Goal: Task Accomplishment & Management: Manage account settings

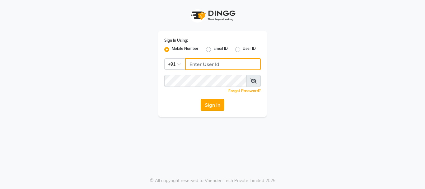
type input "8755001716"
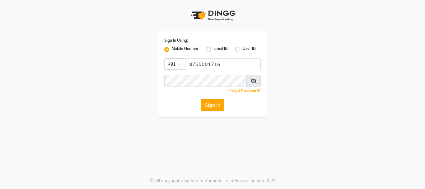
click at [211, 107] on button "Sign In" at bounding box center [213, 105] width 24 height 12
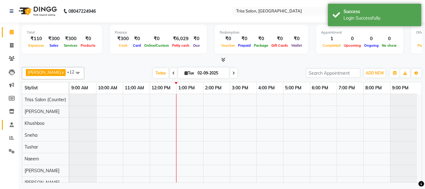
click at [10, 129] on link "Staff" at bounding box center [9, 125] width 15 height 10
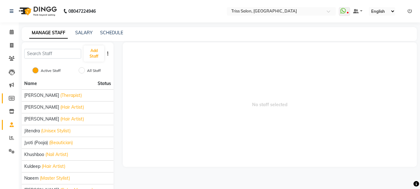
click at [12, 97] on icon at bounding box center [12, 98] width 6 height 5
select select
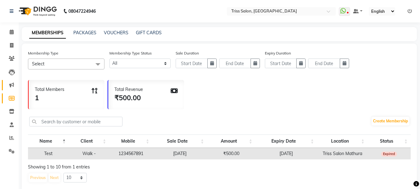
click at [11, 83] on icon at bounding box center [11, 84] width 5 height 5
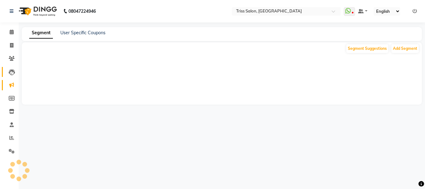
click at [12, 70] on icon at bounding box center [12, 72] width 6 height 6
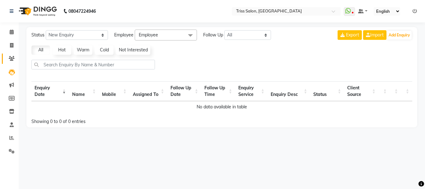
click at [11, 55] on span at bounding box center [11, 58] width 11 height 7
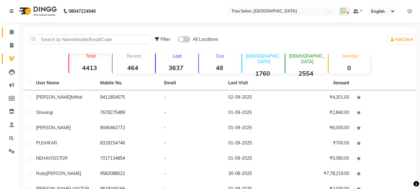
click at [12, 31] on icon at bounding box center [12, 32] width 4 height 5
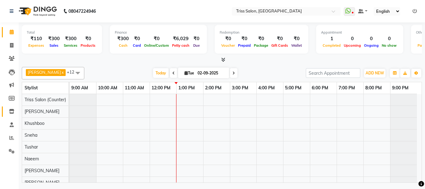
click at [11, 109] on icon at bounding box center [11, 111] width 5 height 5
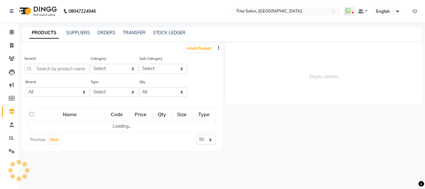
select select
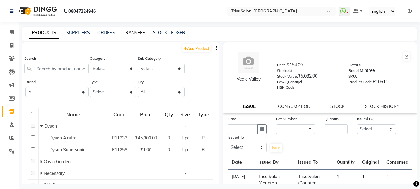
click at [135, 30] on link "TRANSFER" at bounding box center [134, 33] width 23 height 6
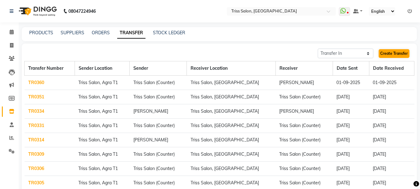
click at [401, 55] on link "Create Transfer" at bounding box center [394, 53] width 31 height 9
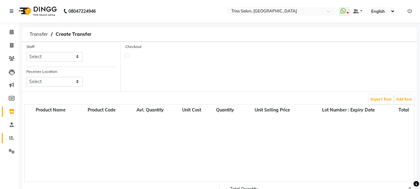
click at [14, 138] on span at bounding box center [11, 137] width 11 height 7
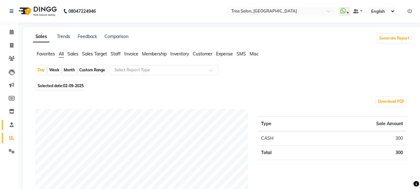
click at [10, 124] on icon at bounding box center [12, 124] width 4 height 5
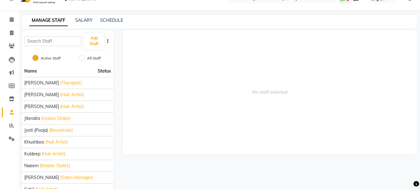
scroll to position [14, 0]
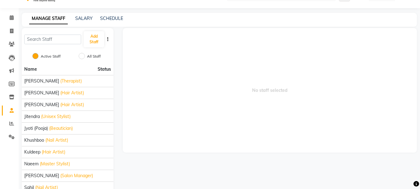
click at [108, 38] on icon "button" at bounding box center [107, 39] width 1 height 4
click at [8, 95] on span at bounding box center [11, 97] width 11 height 7
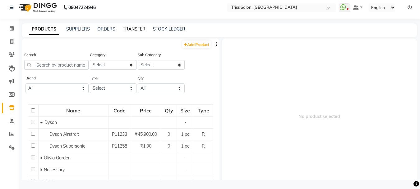
click at [135, 31] on link "TRANSFER" at bounding box center [134, 29] width 23 height 6
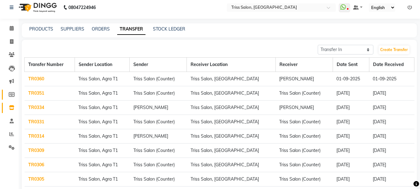
click at [12, 95] on icon at bounding box center [12, 94] width 6 height 5
select select
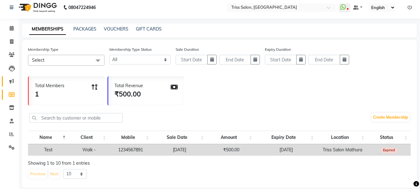
click at [11, 83] on icon at bounding box center [11, 81] width 5 height 5
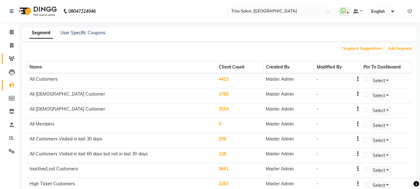
click at [8, 59] on span at bounding box center [11, 58] width 11 height 7
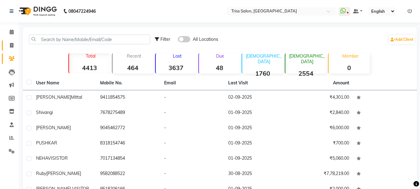
click at [11, 48] on span at bounding box center [11, 45] width 11 height 7
select select "service"
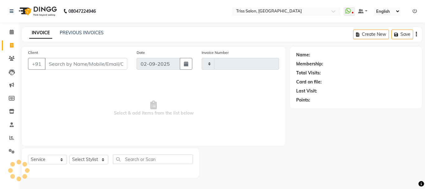
type input "1586"
select select "4304"
click at [416, 34] on icon "button" at bounding box center [415, 34] width 1 height 0
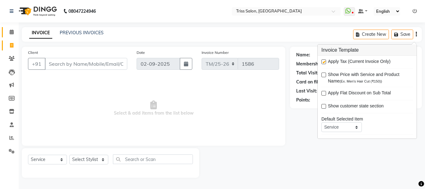
click at [9, 34] on span at bounding box center [11, 32] width 11 height 7
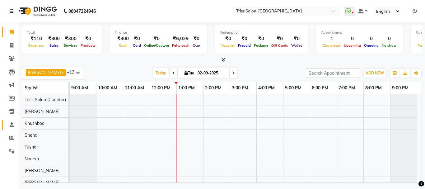
click at [11, 123] on icon at bounding box center [12, 124] width 4 height 5
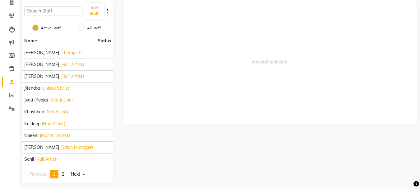
scroll to position [46, 0]
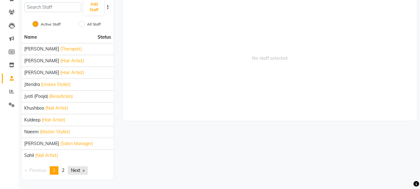
click at [76, 171] on link "Next page" at bounding box center [78, 170] width 20 height 8
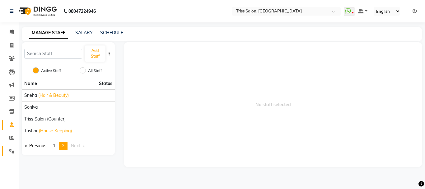
click at [11, 149] on icon at bounding box center [12, 151] width 6 height 5
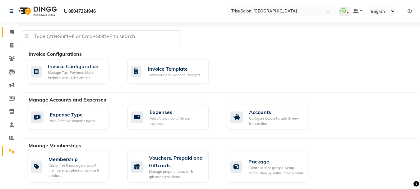
click at [8, 31] on span at bounding box center [11, 32] width 11 height 7
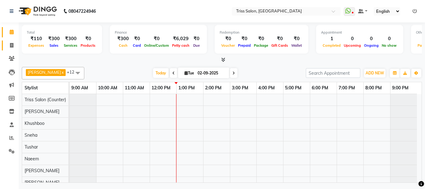
click at [12, 49] on link "Invoice" at bounding box center [9, 45] width 15 height 10
select select "service"
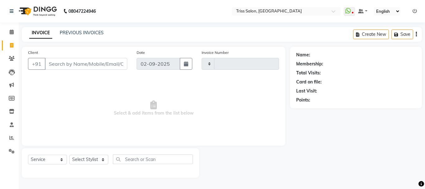
type input "1586"
select select "4304"
click at [6, 56] on link "Clients" at bounding box center [9, 58] width 15 height 10
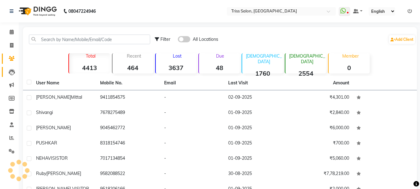
click at [12, 75] on link "Leads" at bounding box center [9, 72] width 15 height 10
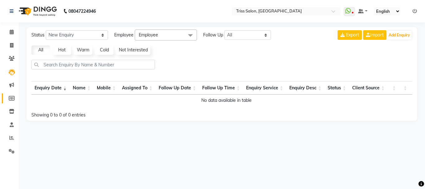
click at [11, 99] on icon at bounding box center [12, 98] width 6 height 5
select select
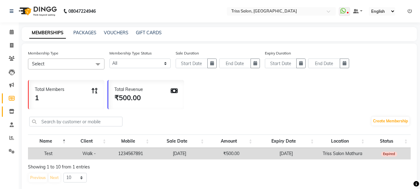
click at [12, 109] on icon at bounding box center [11, 111] width 5 height 5
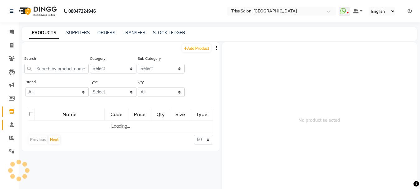
click at [13, 122] on icon at bounding box center [12, 124] width 4 height 5
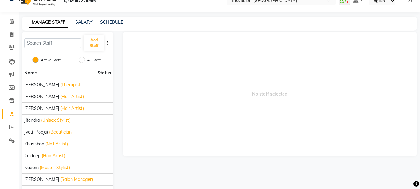
scroll to position [30, 0]
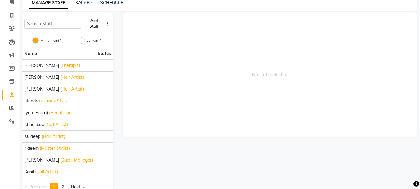
click at [93, 22] on button "Add Staff" at bounding box center [94, 24] width 21 height 16
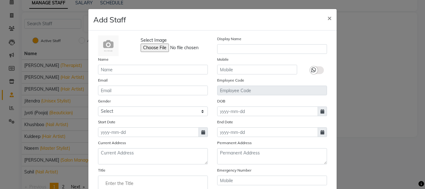
click at [393, 60] on ngb-modal-window "Add Staff × Select Image Display Name Name Mobile Email Employee Code Gender Se…" at bounding box center [212, 94] width 425 height 189
click at [329, 18] on span "×" at bounding box center [329, 17] width 4 height 9
checkbox input "false"
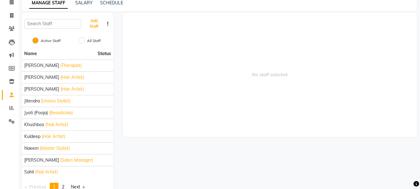
scroll to position [25, 0]
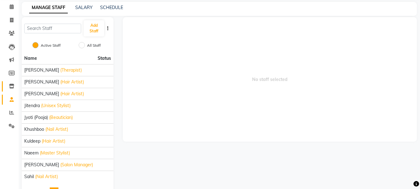
click at [11, 83] on span at bounding box center [11, 86] width 11 height 7
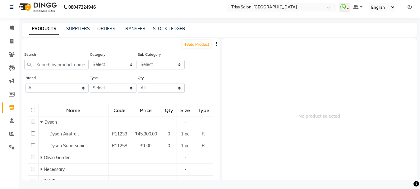
scroll to position [4, 0]
click at [14, 80] on icon at bounding box center [11, 80] width 5 height 5
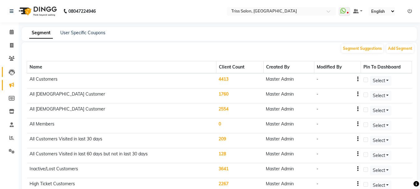
click at [8, 68] on span at bounding box center [11, 71] width 11 height 7
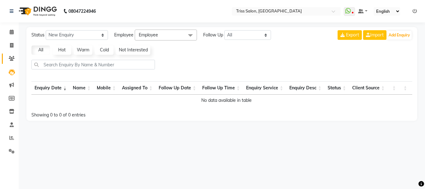
click at [11, 54] on link "Clients" at bounding box center [9, 58] width 15 height 10
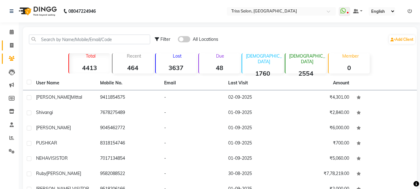
click at [13, 46] on icon at bounding box center [11, 45] width 3 height 5
select select "service"
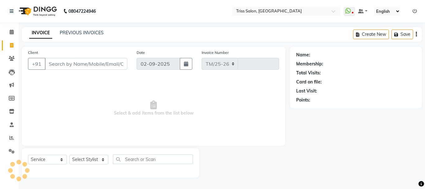
select select "4304"
type input "1586"
click at [12, 127] on icon at bounding box center [12, 124] width 4 height 5
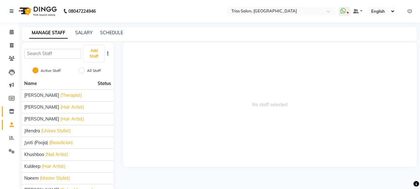
click at [12, 112] on icon at bounding box center [11, 111] width 5 height 5
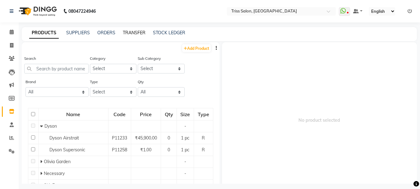
click at [133, 31] on link "TRANSFER" at bounding box center [134, 33] width 23 height 6
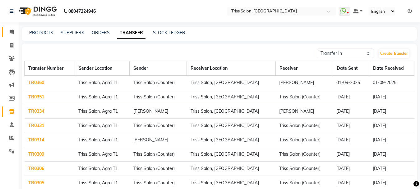
click at [11, 35] on span at bounding box center [11, 32] width 11 height 7
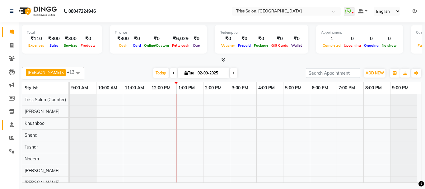
click at [11, 126] on icon at bounding box center [12, 124] width 4 height 5
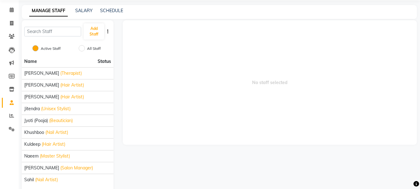
scroll to position [46, 0]
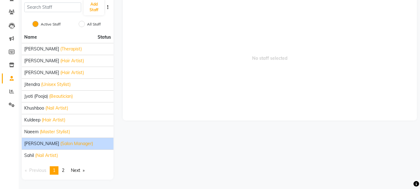
click at [60, 143] on span "(Salon Manager)" at bounding box center [76, 143] width 33 height 7
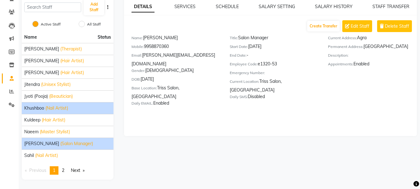
click at [49, 108] on span "(Nail Artist)" at bounding box center [56, 108] width 23 height 7
click at [60, 142] on span "(Salon Manager)" at bounding box center [76, 143] width 33 height 7
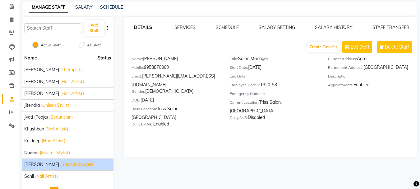
scroll to position [25, 0]
click at [319, 48] on button "Create Transfer" at bounding box center [323, 47] width 33 height 11
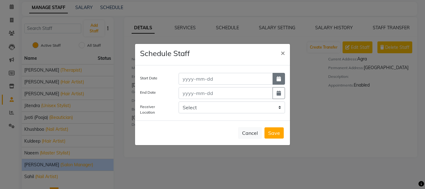
click at [284, 77] on button "button" at bounding box center [278, 79] width 12 height 12
select select "9"
select select "2025"
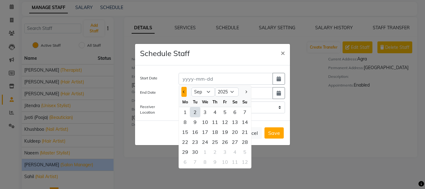
click at [181, 94] on button "Previous month" at bounding box center [183, 92] width 5 height 10
select select "8"
click at [235, 150] on div "30" at bounding box center [235, 152] width 10 height 10
type input "30-08-2025"
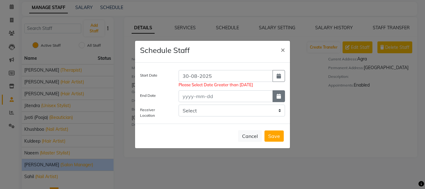
click at [278, 94] on icon "button" at bounding box center [278, 96] width 4 height 5
select select "9"
select select "2025"
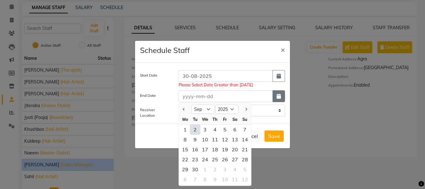
click at [279, 94] on icon "button" at bounding box center [278, 96] width 4 height 5
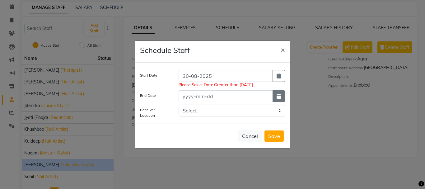
click at [277, 93] on button "button" at bounding box center [278, 96] width 12 height 12
select select "9"
select select "2025"
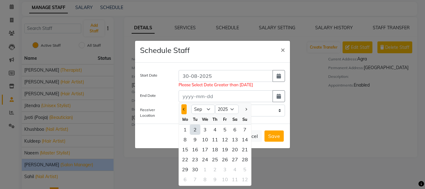
click at [182, 106] on button "Previous month" at bounding box center [183, 109] width 5 height 10
select select "8"
click at [284, 48] on span "×" at bounding box center [283, 49] width 4 height 9
select select
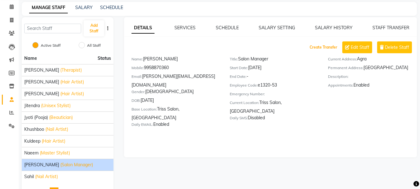
click at [325, 48] on button "Create Transfer" at bounding box center [323, 47] width 33 height 11
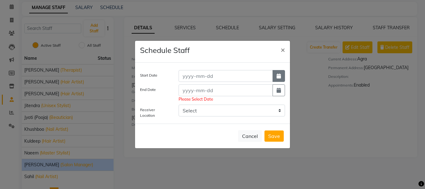
click at [279, 74] on icon "button" at bounding box center [278, 75] width 4 height 5
select select "9"
select select "2025"
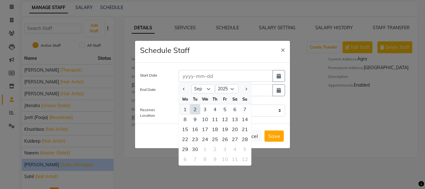
click at [188, 109] on div "1" at bounding box center [185, 109] width 10 height 10
type input "01-09-2025"
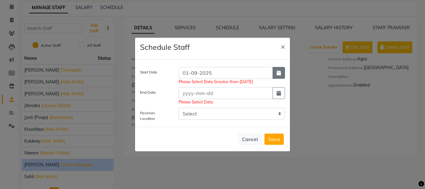
click at [275, 71] on button "button" at bounding box center [278, 73] width 12 height 12
select select "9"
select select "2025"
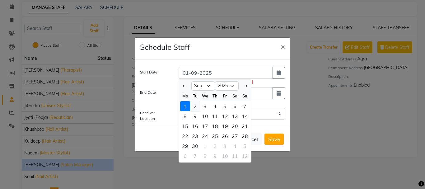
click at [196, 106] on div "2" at bounding box center [195, 106] width 10 height 10
type input "02-09-2025"
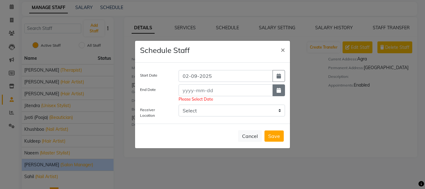
click at [279, 88] on icon "button" at bounding box center [278, 90] width 4 height 5
select select "9"
select select "2025"
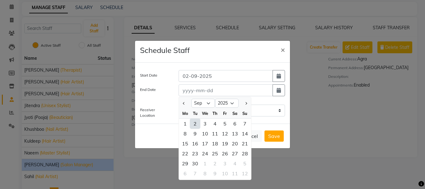
click at [198, 122] on div "2" at bounding box center [195, 123] width 10 height 10
type input "02-09-2025"
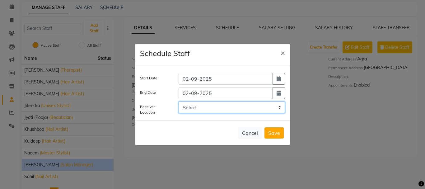
click at [273, 105] on select "Select Triss Salon, HO Triss Salon, Elements Triss Salon, Agra T1 Triss Salon, …" at bounding box center [232, 107] width 106 height 12
select select "1318"
click at [179, 101] on select "Select Triss Salon, HO Triss Salon, Elements Triss Salon, Agra T1 Triss Salon, …" at bounding box center [232, 107] width 106 height 12
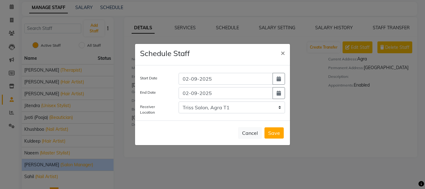
click at [277, 133] on button "Save" at bounding box center [273, 132] width 19 height 11
select select
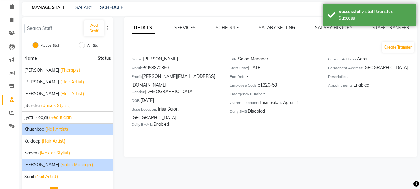
click at [54, 129] on span "(Nail Artist)" at bounding box center [56, 129] width 23 height 7
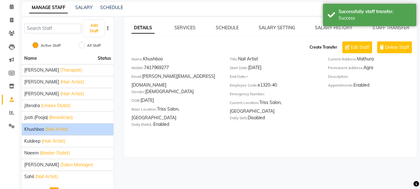
click at [326, 46] on button "Create Transfer" at bounding box center [323, 47] width 33 height 11
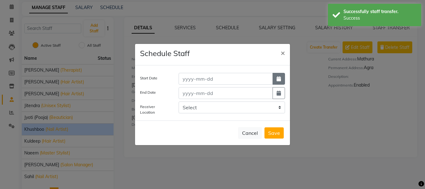
click at [283, 76] on button "button" at bounding box center [278, 79] width 12 height 12
select select "9"
select select "2025"
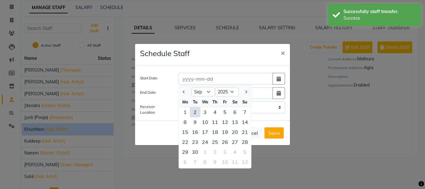
click at [196, 110] on div "2" at bounding box center [195, 112] width 10 height 10
type input "02-09-2025"
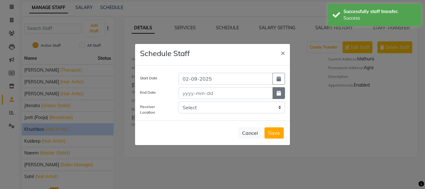
click at [278, 90] on button "button" at bounding box center [278, 93] width 12 height 12
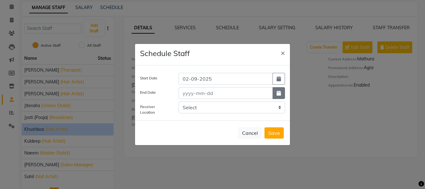
select select "9"
select select "2025"
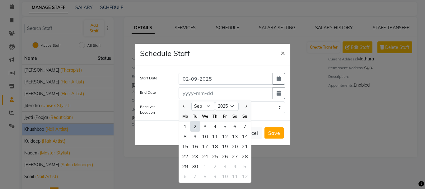
click at [197, 125] on div "2" at bounding box center [195, 126] width 10 height 10
type input "02-09-2025"
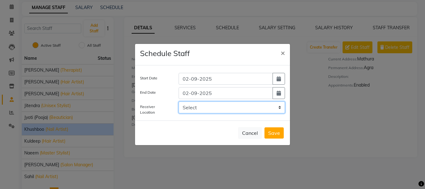
click at [279, 105] on select "Select Triss Salon, HO Triss Salon, Elements Triss Salon, Agra T1 Triss Salon, …" at bounding box center [232, 107] width 106 height 12
select select "1318"
click at [179, 101] on select "Select Triss Salon, HO Triss Salon, Elements Triss Salon, Agra T1 Triss Salon, …" at bounding box center [232, 107] width 106 height 12
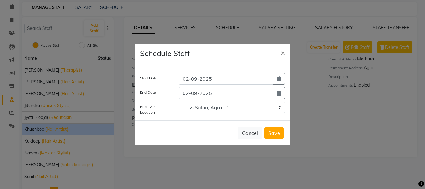
click at [278, 132] on button "Save" at bounding box center [273, 132] width 19 height 11
select select
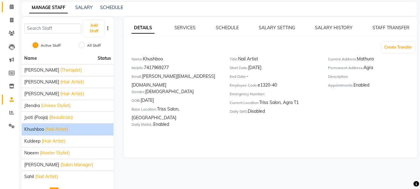
click at [10, 4] on icon at bounding box center [12, 6] width 4 height 5
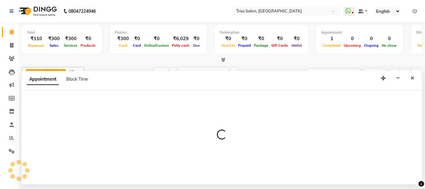
scroll to position [6, 0]
select select "40890"
select select "660"
select select "tentative"
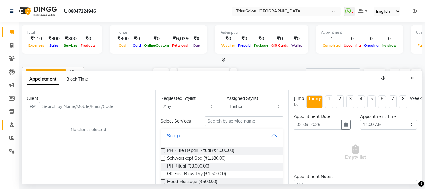
click at [11, 125] on icon at bounding box center [12, 124] width 4 height 5
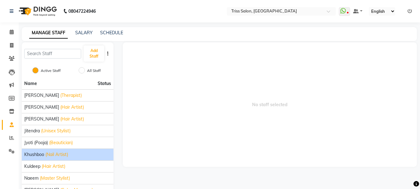
click at [63, 151] on span "(Nail Artist)" at bounding box center [56, 154] width 23 height 7
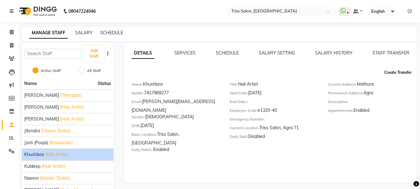
click at [399, 70] on button "Create Transfer" at bounding box center [398, 72] width 33 height 11
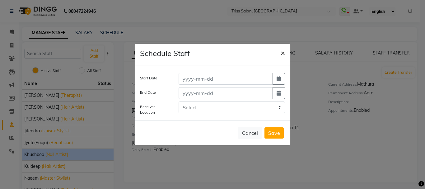
click at [282, 50] on span "×" at bounding box center [283, 52] width 4 height 9
select select
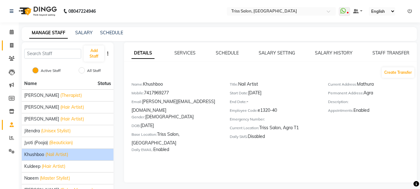
click at [12, 47] on icon at bounding box center [11, 45] width 3 height 5
select select "service"
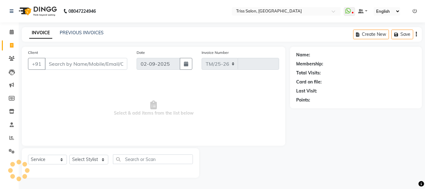
select select "4304"
type input "1586"
click at [51, 90] on span "Select & add items from the list below" at bounding box center [153, 108] width 251 height 62
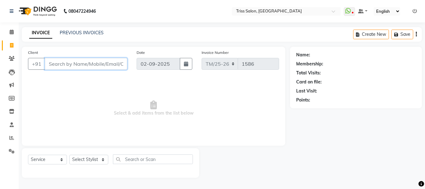
click at [81, 64] on input "Client" at bounding box center [86, 64] width 82 height 12
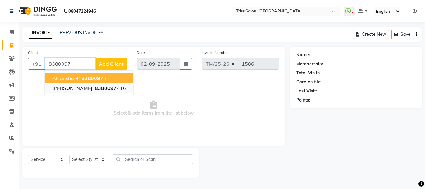
click at [95, 89] on span "8380097" at bounding box center [106, 88] width 22 height 6
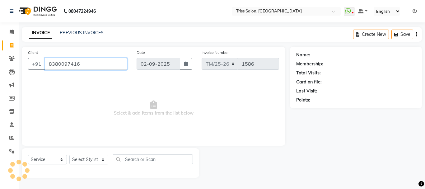
type input "8380097416"
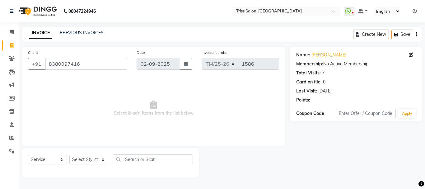
click at [410, 56] on icon at bounding box center [411, 55] width 4 height 4
select select "38"
select select "female"
select select
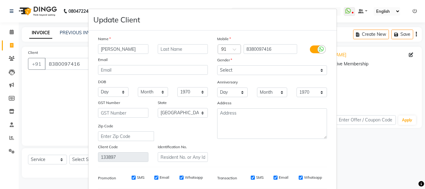
click at [134, 48] on input "Akansha" at bounding box center [123, 49] width 50 height 10
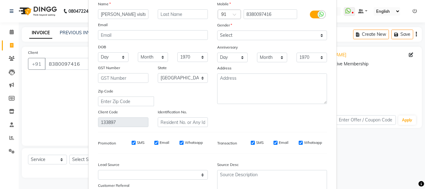
scroll to position [87, 0]
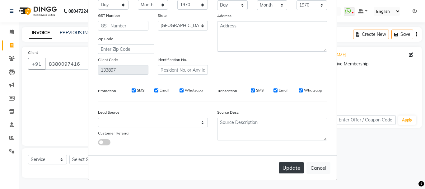
type input "Akansha visitor"
click at [292, 168] on button "Update" at bounding box center [291, 167] width 25 height 11
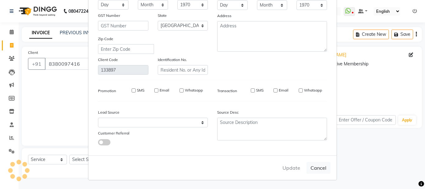
select select
select select "null"
select select
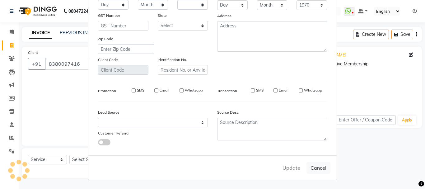
select select
checkbox input "false"
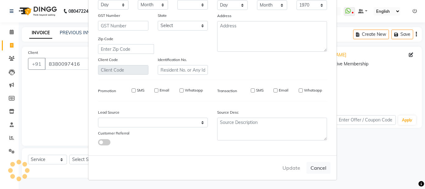
checkbox input "false"
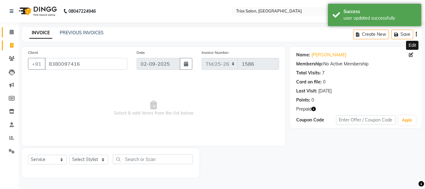
click at [14, 30] on icon at bounding box center [12, 32] width 4 height 5
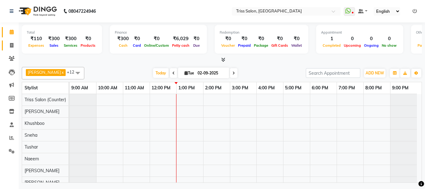
click at [11, 45] on icon at bounding box center [11, 45] width 3 height 5
select select "service"
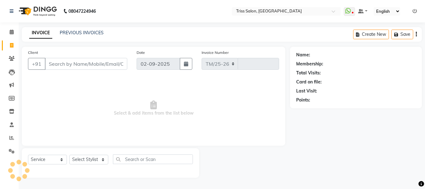
select select "4304"
type input "1586"
click at [78, 161] on select "Select Stylist" at bounding box center [88, 160] width 39 height 10
click at [76, 160] on select "Select Stylist Bhim Ram Brajesh Jeetu Shah Jitendra Jyoti (Pooja) Kuldeep Naeem…" at bounding box center [88, 160] width 39 height 10
click at [75, 157] on select "Select Stylist Bhim Ram Brajesh Jeetu Shah Jitendra Jyoti (Pooja) Kuldeep Naeem…" at bounding box center [88, 160] width 39 height 10
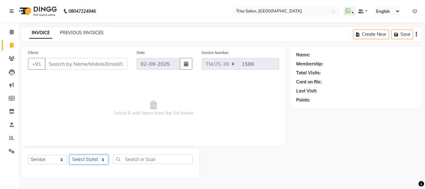
select select "23536"
click at [69, 155] on select "Select Stylist Bhim Ram Brajesh Jeetu Shah Jitendra Jyoti (Pooja) Kuldeep Naeem…" at bounding box center [88, 160] width 39 height 10
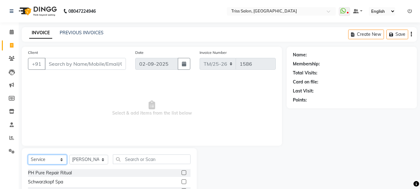
click at [35, 159] on select "Select Service Product Membership Package Voucher Prepaid Gift Card" at bounding box center [47, 160] width 39 height 10
select select "product"
click at [28, 155] on select "Select Service Product Membership Package Voucher Prepaid Gift Card" at bounding box center [47, 160] width 39 height 10
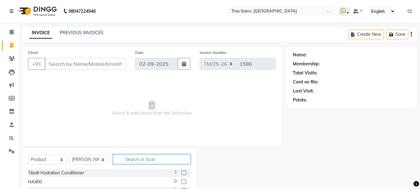
click at [130, 160] on input "text" at bounding box center [152, 159] width 78 height 10
type input "roll"
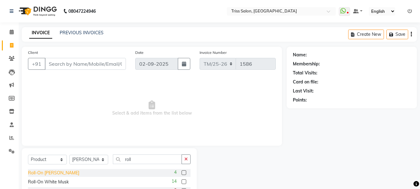
click at [35, 170] on div "Roll-On Amber Wood" at bounding box center [53, 172] width 51 height 7
checkbox input "false"
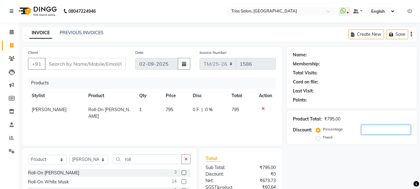
click at [376, 127] on input "number" at bounding box center [385, 130] width 49 height 10
type input "20"
click at [11, 30] on icon at bounding box center [12, 32] width 4 height 5
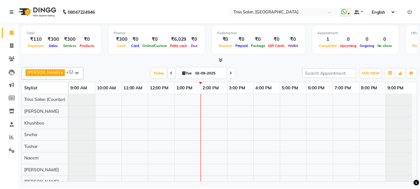
scroll to position [6, 0]
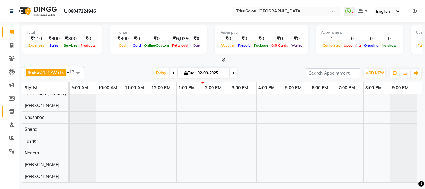
click at [12, 109] on icon at bounding box center [11, 111] width 5 height 5
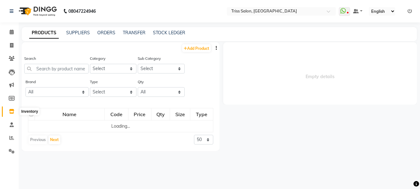
select select
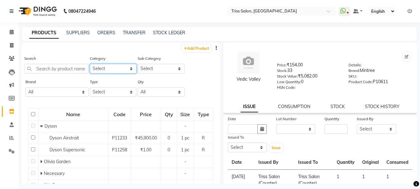
click at [111, 66] on select "Select PH [PERSON_NAME] Moroccan Oil 3TenX K18 Schwarzkopf Mintree Kanpeki Thal…" at bounding box center [113, 69] width 47 height 10
click at [65, 68] on input "text" at bounding box center [56, 69] width 64 height 10
click at [121, 65] on select "Select PH [PERSON_NAME] Moroccan Oil 3TenX K18 Schwarzkopf Mintree Kanpeki Thal…" at bounding box center [113, 69] width 47 height 10
select select "367302350"
click at [90, 64] on select "Select PH [PERSON_NAME] Moroccan Oil 3TenX K18 Schwarzkopf Mintree Kanpeki Thal…" at bounding box center [113, 69] width 47 height 10
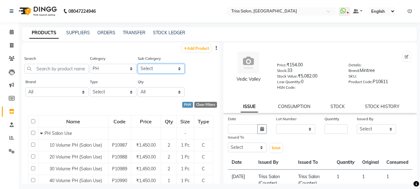
click at [168, 65] on select "Select PH Salon Use PH Retail" at bounding box center [161, 69] width 47 height 10
select select "3673023501"
click at [138, 64] on select "Select PH Salon Use PH Retail" at bounding box center [161, 69] width 47 height 10
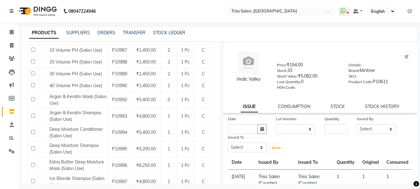
scroll to position [95, 0]
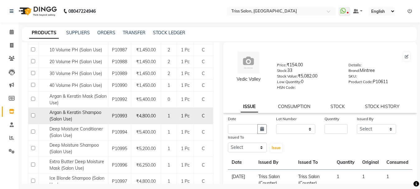
click at [31, 117] on input "checkbox" at bounding box center [33, 115] width 4 height 4
checkbox input "true"
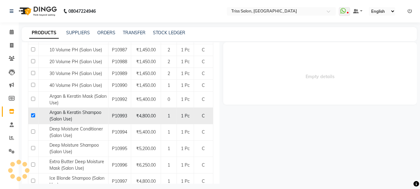
select select
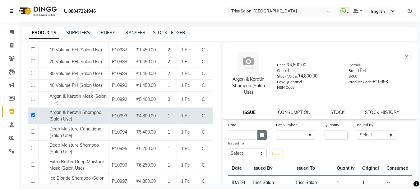
click at [258, 131] on button "button" at bounding box center [261, 135] width 9 height 10
select select "9"
select select "2025"
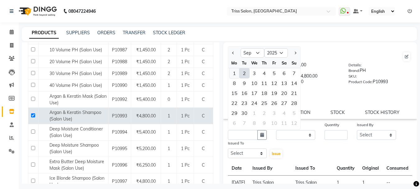
click at [234, 73] on div "1" at bounding box center [235, 73] width 10 height 10
type input "01-09-2025"
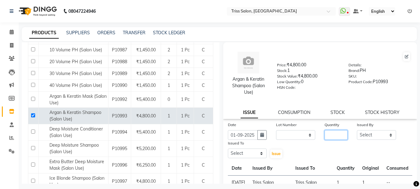
click at [333, 134] on input "number" at bounding box center [336, 135] width 23 height 10
type input "1"
click at [370, 132] on select "Select Bhim Ram [PERSON_NAME] [PERSON_NAME] (Pooja) Kuldeep [PERSON_NAME] [PERS…" at bounding box center [376, 135] width 39 height 10
select select "88367"
click at [357, 130] on select "Select Bhim Ram [PERSON_NAME] [PERSON_NAME] (Pooja) Kuldeep [PERSON_NAME] [PERS…" at bounding box center [376, 135] width 39 height 10
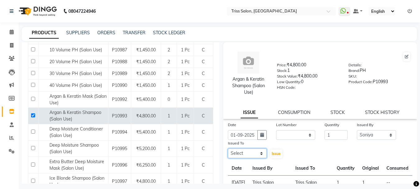
click at [261, 151] on select "Select Bhim Ram [PERSON_NAME] [PERSON_NAME] (Pooja) Kuldeep [PERSON_NAME] [PERS…" at bounding box center [247, 153] width 39 height 10
select select "61788"
click at [228, 148] on select "Select Bhim Ram [PERSON_NAME] [PERSON_NAME] (Pooja) Kuldeep [PERSON_NAME] [PERS…" at bounding box center [247, 153] width 39 height 10
click at [279, 153] on span "Issue" at bounding box center [276, 153] width 9 height 5
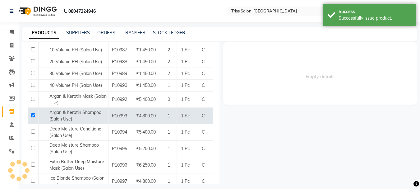
select select
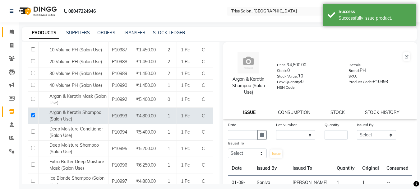
click at [14, 36] on link "Calendar" at bounding box center [9, 32] width 15 height 10
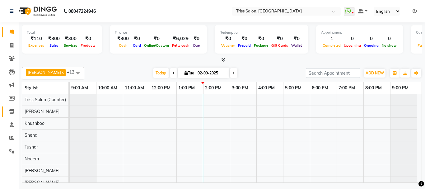
click at [14, 114] on span at bounding box center [11, 111] width 11 height 7
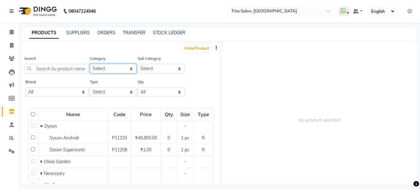
click at [107, 68] on select "Select PH [PERSON_NAME] Moroccan Oil 3TenX K18 Schwarzkopf Mintree Kanpeki Thal…" at bounding box center [113, 69] width 47 height 10
select select "367302350"
click at [90, 64] on select "Select PH [PERSON_NAME] Moroccan Oil 3TenX K18 Schwarzkopf Mintree Kanpeki Thal…" at bounding box center [113, 69] width 47 height 10
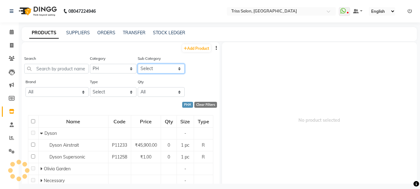
click at [159, 68] on select "Select" at bounding box center [161, 69] width 47 height 10
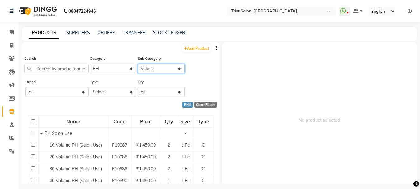
select select "3673023501"
click at [138, 64] on select "Select PH Salon Use PH Retail" at bounding box center [161, 69] width 47 height 10
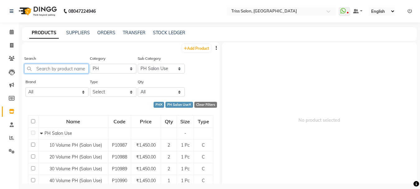
click at [71, 68] on input "text" at bounding box center [56, 69] width 64 height 10
type input "pure"
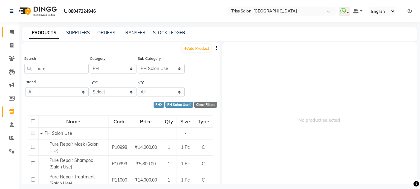
click at [7, 28] on link "Calendar" at bounding box center [9, 32] width 15 height 10
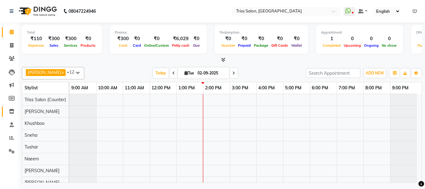
click at [15, 112] on span at bounding box center [11, 111] width 11 height 7
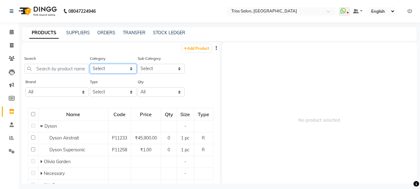
click at [109, 70] on select "Select PH [PERSON_NAME] Moroccan Oil 3TenX K18 Schwarzkopf Mintree Kanpeki Thal…" at bounding box center [113, 69] width 47 height 10
select select "367302450"
click at [90, 64] on select "Select PH [PERSON_NAME] Moroccan Oil 3TenX K18 Schwarzkopf Mintree Kanpeki Thal…" at bounding box center [113, 69] width 47 height 10
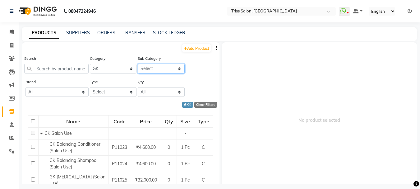
click at [160, 71] on select "Select GK Salon Use GK Retail Floractive" at bounding box center [161, 69] width 47 height 10
select select "3673024501"
click at [138, 64] on select "Select GK Salon Use GK Retail Floractive" at bounding box center [161, 69] width 47 height 10
click at [154, 72] on select "Select GK Salon Use GK Retail Floractive" at bounding box center [161, 69] width 47 height 10
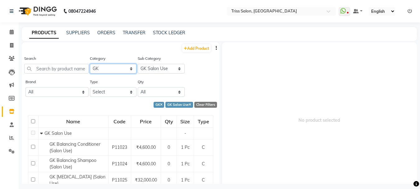
click at [119, 66] on select "Select PH [PERSON_NAME] Moroccan Oil 3TenX K18 Schwarzkopf Mintree Kanpeki Thal…" at bounding box center [113, 69] width 47 height 10
select select "367302850"
click at [90, 64] on select "Select PH [PERSON_NAME] Moroccan Oil 3TenX K18 Schwarzkopf Mintree Kanpeki Thal…" at bounding box center [113, 69] width 47 height 10
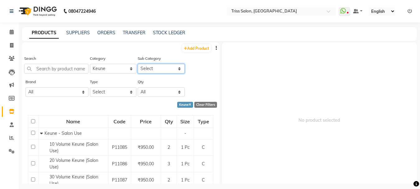
click at [162, 67] on select "Select Keune - Salon Use Keune - Retail" at bounding box center [161, 69] width 47 height 10
select select "3673028501"
click at [138, 64] on select "Select Keune - Salon Use Keune - Retail" at bounding box center [161, 69] width 47 height 10
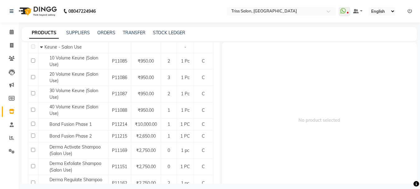
scroll to position [88, 0]
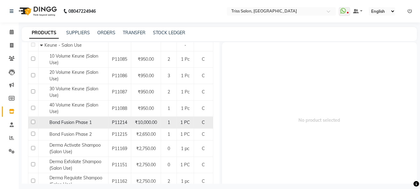
click at [29, 126] on td at bounding box center [33, 123] width 10 height 12
click at [31, 123] on input "checkbox" at bounding box center [33, 122] width 4 height 4
checkbox input "true"
select select
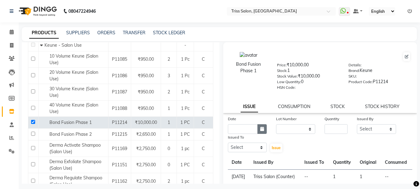
click at [258, 129] on button "button" at bounding box center [261, 129] width 9 height 10
select select "9"
select select "2025"
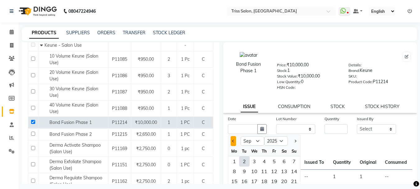
click at [235, 138] on button "Previous month" at bounding box center [233, 141] width 5 height 10
select select "8"
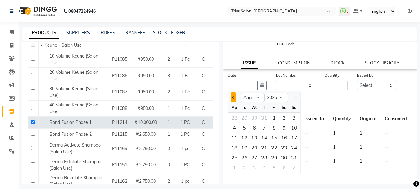
scroll to position [45, 0]
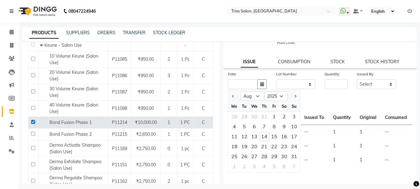
click at [265, 136] on div "14" at bounding box center [264, 136] width 10 height 10
type input "14-08-2025"
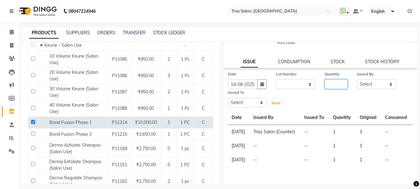
click at [336, 86] on input "number" at bounding box center [336, 84] width 23 height 10
type input "1"
click at [378, 85] on select "Select Bhim Ram [PERSON_NAME] [PERSON_NAME] (Pooja) Kuldeep [PERSON_NAME] [PERS…" at bounding box center [376, 84] width 39 height 10
select select "88367"
click at [357, 79] on select "Select Bhim Ram [PERSON_NAME] [PERSON_NAME] (Pooja) Kuldeep [PERSON_NAME] [PERS…" at bounding box center [376, 84] width 39 height 10
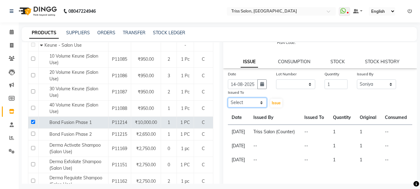
click at [256, 102] on select "Select Bhim Ram [PERSON_NAME] [PERSON_NAME] (Pooja) Kuldeep [PERSON_NAME] [PERS…" at bounding box center [247, 103] width 39 height 10
select select "61788"
click at [228, 98] on select "Select Bhim Ram [PERSON_NAME] [PERSON_NAME] (Pooja) Kuldeep [PERSON_NAME] [PERS…" at bounding box center [247, 103] width 39 height 10
click at [277, 99] on button "Issue" at bounding box center [276, 103] width 12 height 9
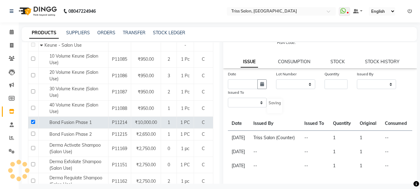
scroll to position [0, 0]
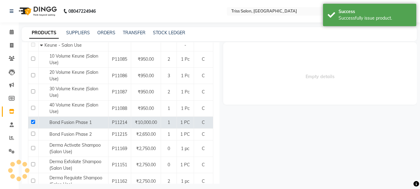
select select
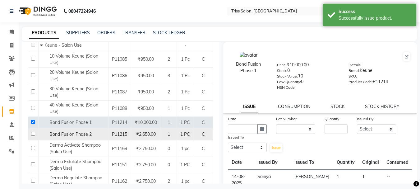
click at [33, 132] on input "checkbox" at bounding box center [33, 134] width 4 height 4
checkbox input "true"
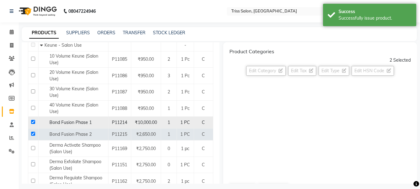
click at [33, 122] on input "checkbox" at bounding box center [33, 122] width 4 height 4
checkbox input "false"
select select
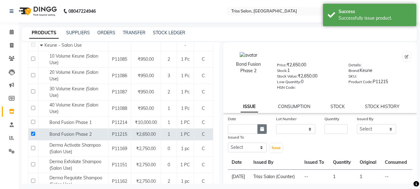
click at [264, 124] on button "button" at bounding box center [261, 129] width 9 height 10
select select "9"
select select "2025"
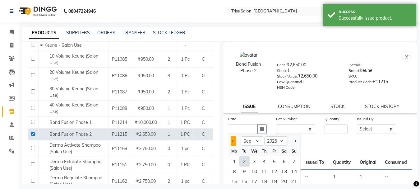
click at [234, 141] on span "Previous month" at bounding box center [233, 141] width 2 height 2
select select "8"
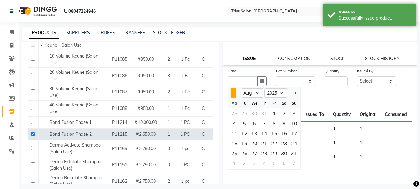
scroll to position [48, 0]
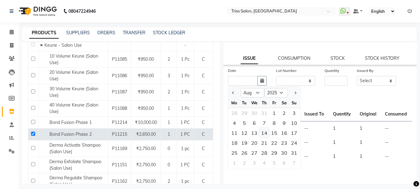
click at [264, 133] on div "14" at bounding box center [264, 133] width 10 height 10
type input "14-08-2025"
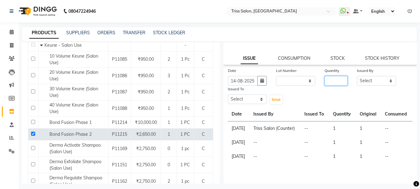
click at [331, 83] on input "number" at bounding box center [336, 81] width 23 height 10
type input "1"
click at [364, 81] on select "Select Bhim Ram [PERSON_NAME] [PERSON_NAME] (Pooja) Kuldeep [PERSON_NAME] [PERS…" at bounding box center [376, 81] width 39 height 10
select select "88367"
click at [357, 76] on select "Select Bhim Ram [PERSON_NAME] [PERSON_NAME] (Pooja) Kuldeep [PERSON_NAME] [PERS…" at bounding box center [376, 81] width 39 height 10
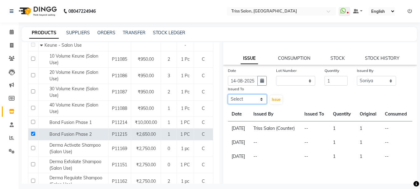
click at [249, 99] on select "Select Bhim Ram [PERSON_NAME] [PERSON_NAME] (Pooja) Kuldeep [PERSON_NAME] [PERS…" at bounding box center [247, 99] width 39 height 10
select select "61788"
click at [228, 94] on select "Select Bhim Ram [PERSON_NAME] [PERSON_NAME] (Pooja) Kuldeep [PERSON_NAME] [PERS…" at bounding box center [247, 99] width 39 height 10
click at [277, 103] on button "Issue" at bounding box center [276, 99] width 12 height 9
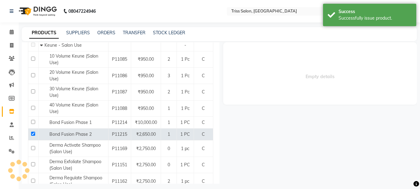
scroll to position [0, 0]
select select
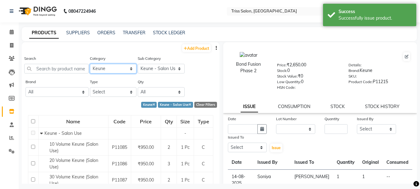
click at [107, 69] on select "Select PH [PERSON_NAME] Moroccan Oil 3TenX K18 Schwarzkopf Mintree Kanpeki Thal…" at bounding box center [113, 69] width 47 height 10
select select "367302350"
click at [90, 64] on select "Select PH [PERSON_NAME] Moroccan Oil 3TenX K18 Schwarzkopf Mintree Kanpeki Thal…" at bounding box center [113, 69] width 47 height 10
select select
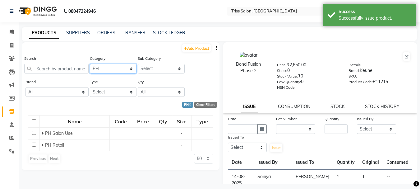
click at [122, 67] on select "Select PH [PERSON_NAME] Moroccan Oil 3TenX K18 Schwarzkopf Mintree Kanpeki Thal…" at bounding box center [113, 69] width 47 height 10
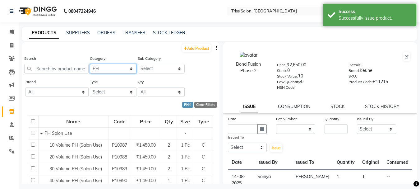
select select "367302850"
click at [90, 64] on select "Select PH [PERSON_NAME] Moroccan Oil 3TenX K18 Schwarzkopf Mintree Kanpeki Thal…" at bounding box center [113, 69] width 47 height 10
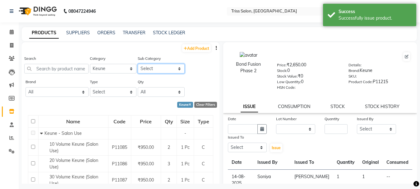
click at [168, 69] on select "Select Keune - Salon Use Keune - Retail" at bounding box center [161, 69] width 47 height 10
select select "3673028501"
click at [138, 64] on select "Select Keune - Salon Use Keune - Retail" at bounding box center [161, 69] width 47 height 10
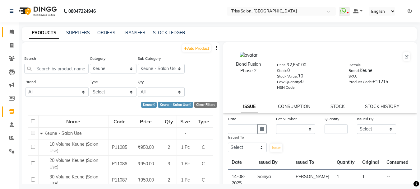
click at [8, 29] on span at bounding box center [11, 32] width 11 height 7
